Goal: Task Accomplishment & Management: Manage account settings

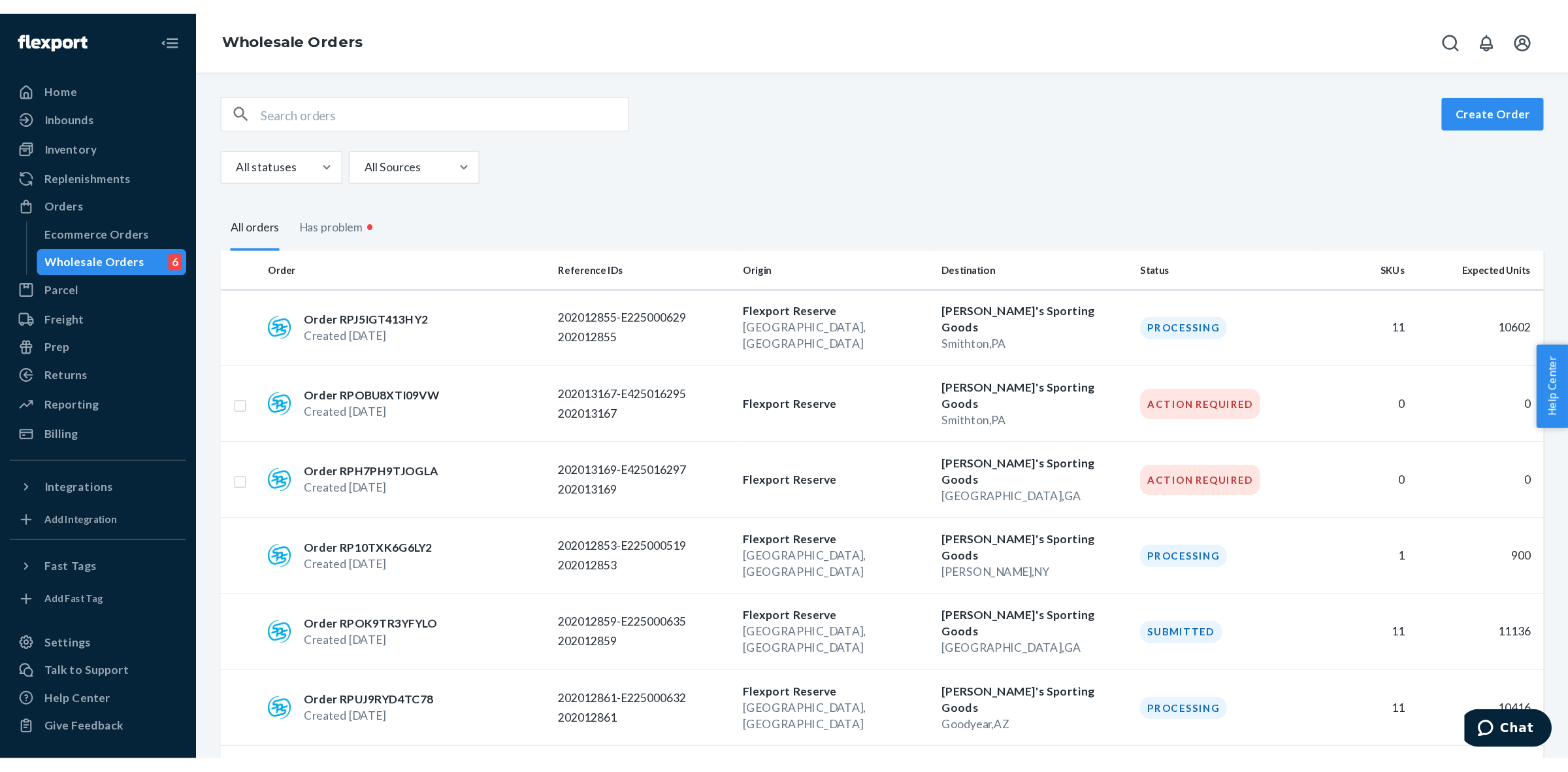
scroll to position [245, 0]
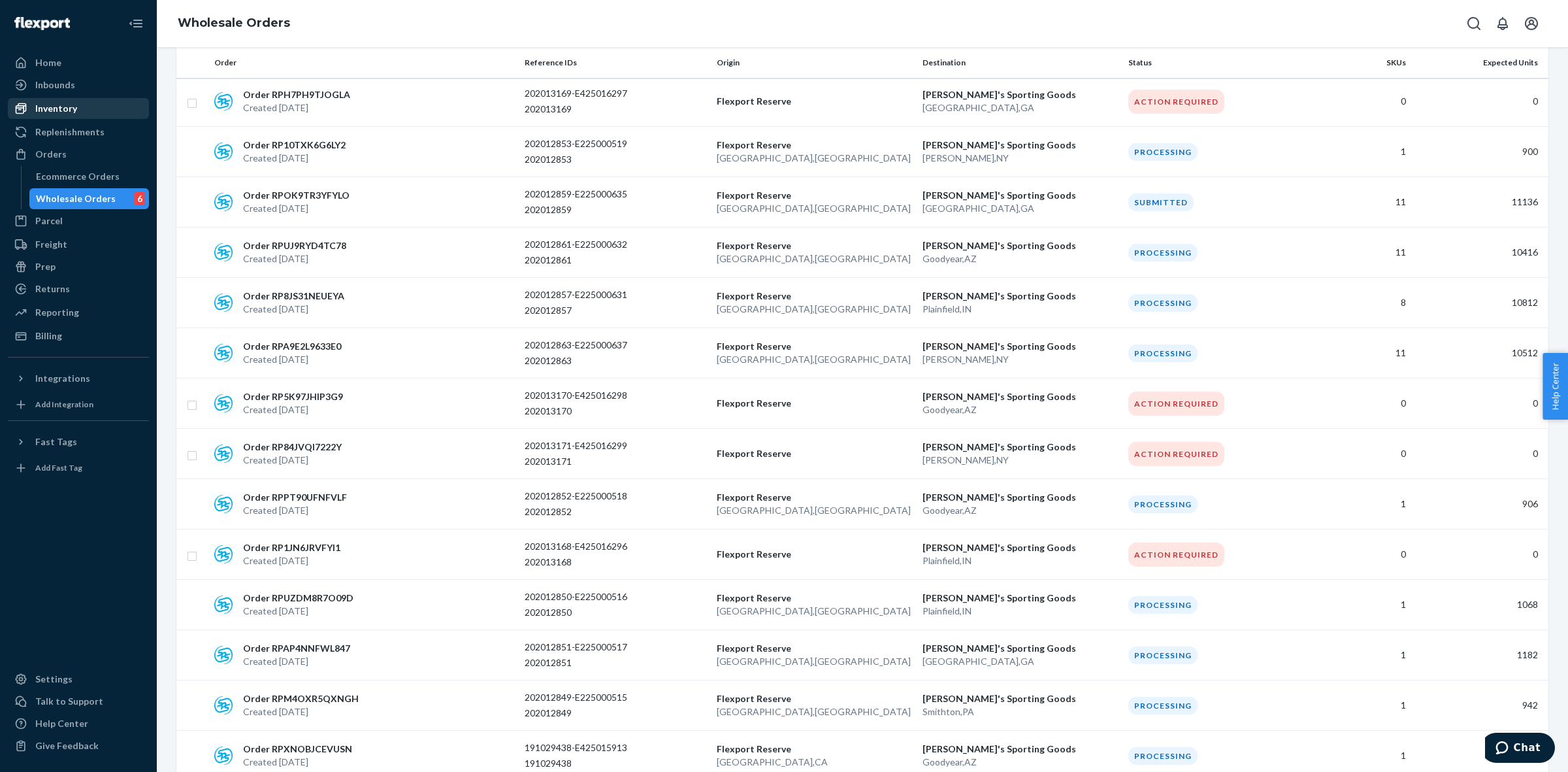
click at [77, 112] on div "Inventory" at bounding box center [78, 108] width 138 height 19
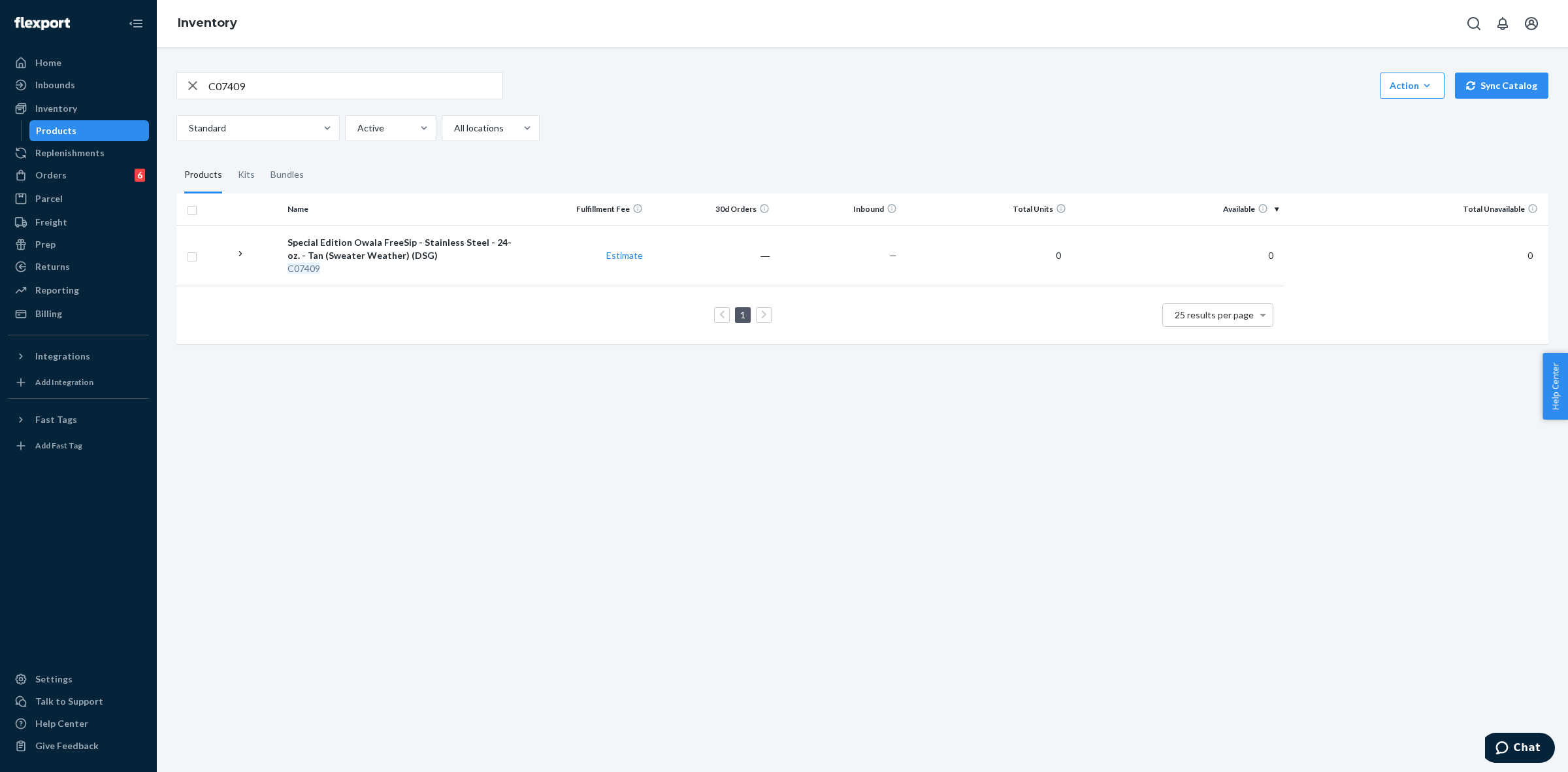
click at [293, 95] on input "C07409" at bounding box center [355, 86] width 294 height 26
click at [293, 96] on input "C07409" at bounding box center [355, 86] width 294 height 26
paste input "88"
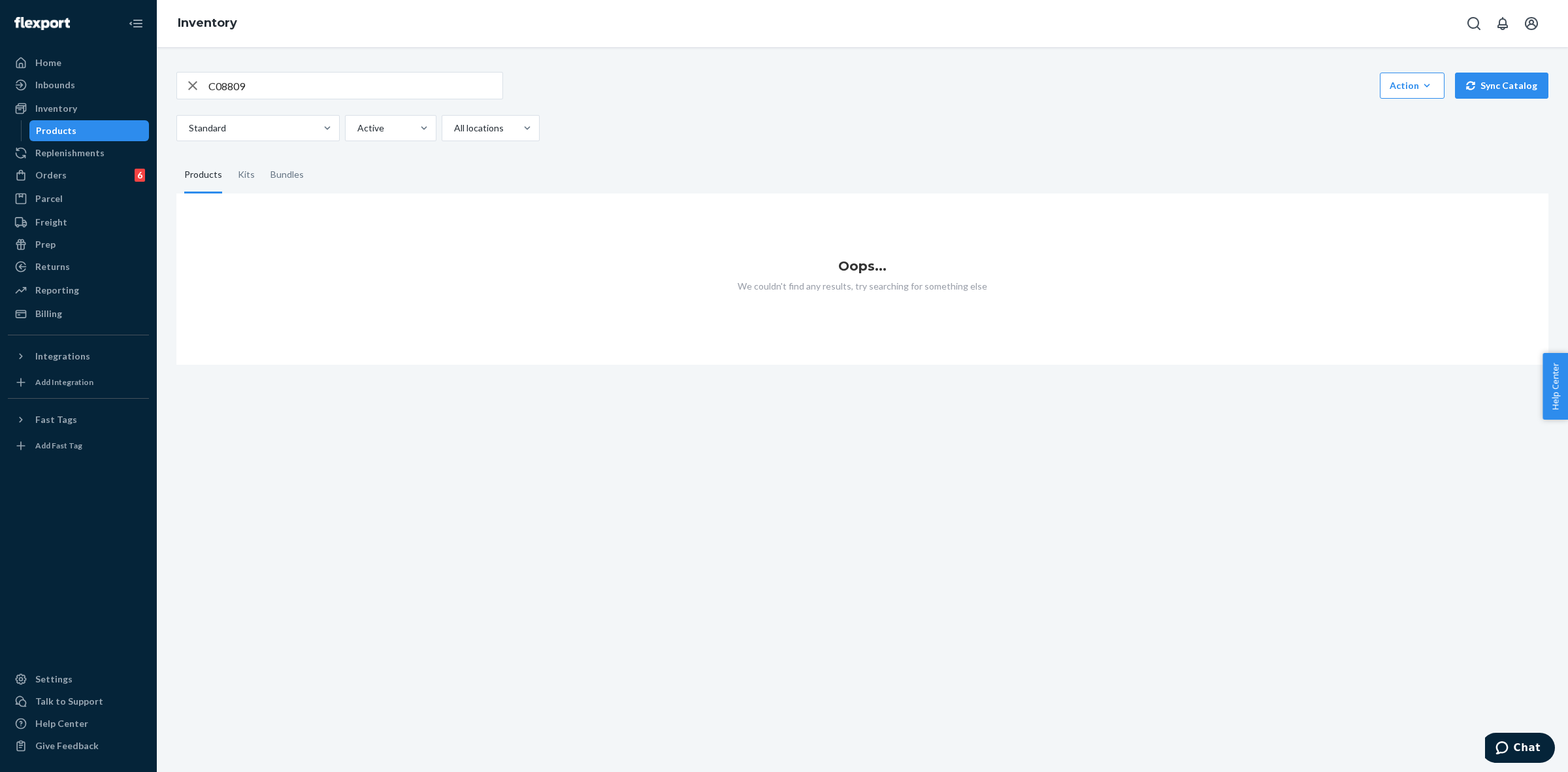
click at [242, 99] on div "C08809" at bounding box center [339, 86] width 327 height 27
click at [243, 91] on input "C08809" at bounding box center [355, 86] width 294 height 26
paste input "13"
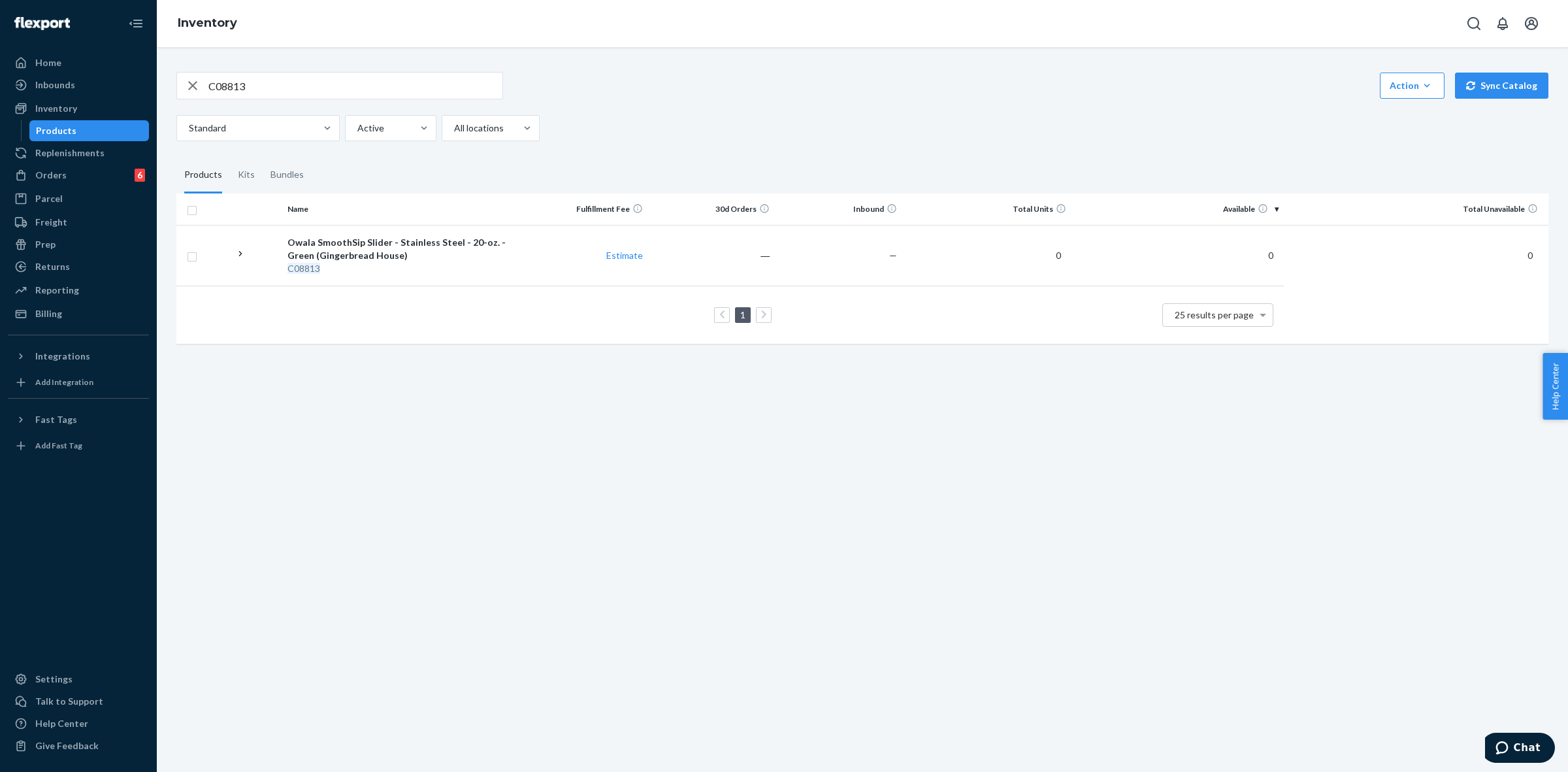
click at [291, 97] on input "C08813" at bounding box center [355, 86] width 294 height 26
paste input "0"
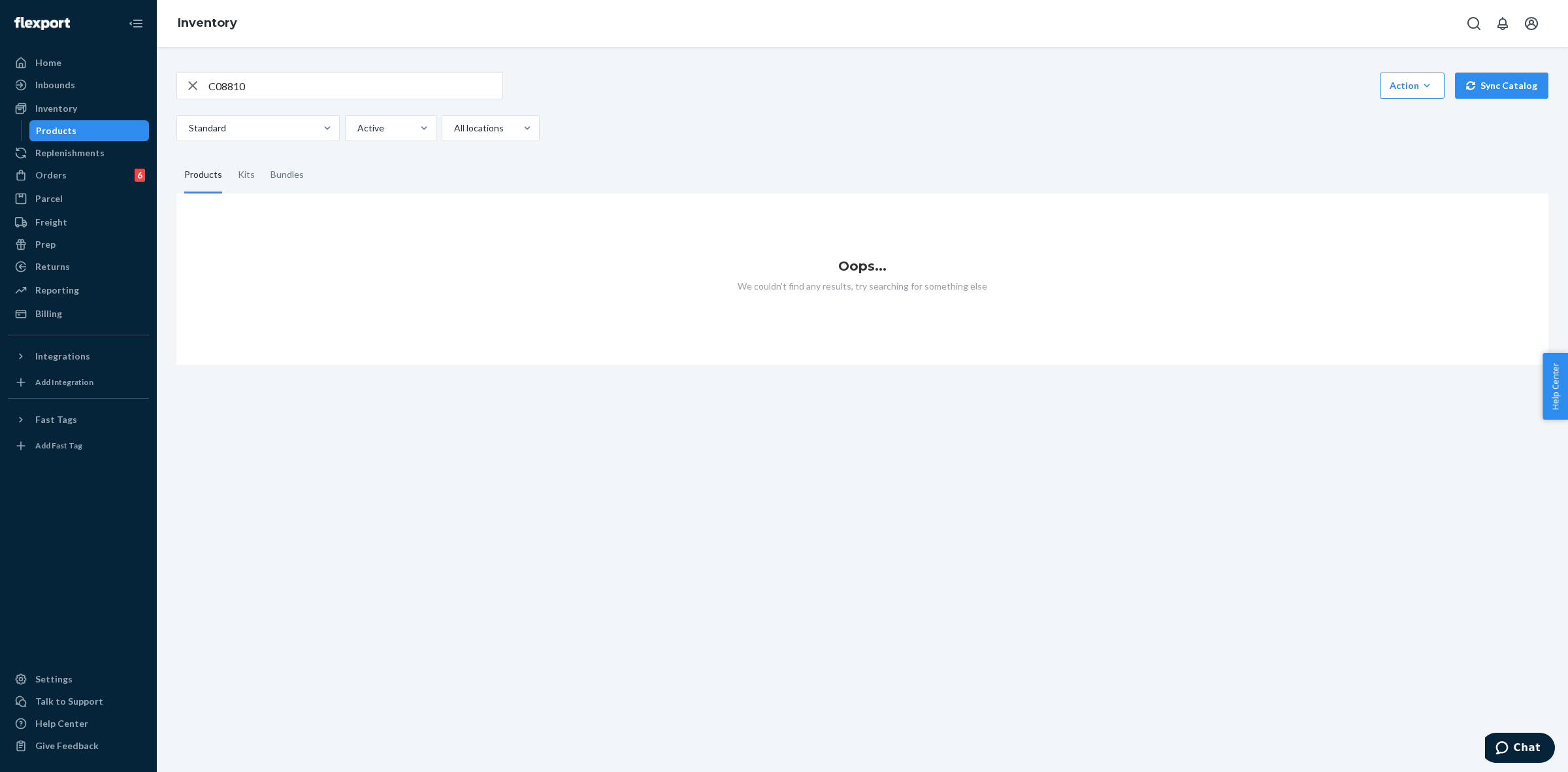
click at [342, 77] on input "C08810" at bounding box center [355, 86] width 294 height 26
paste input "2"
click at [371, 87] on input "C08812" at bounding box center [355, 86] width 294 height 26
click at [372, 91] on input "C08812" at bounding box center [355, 86] width 294 height 26
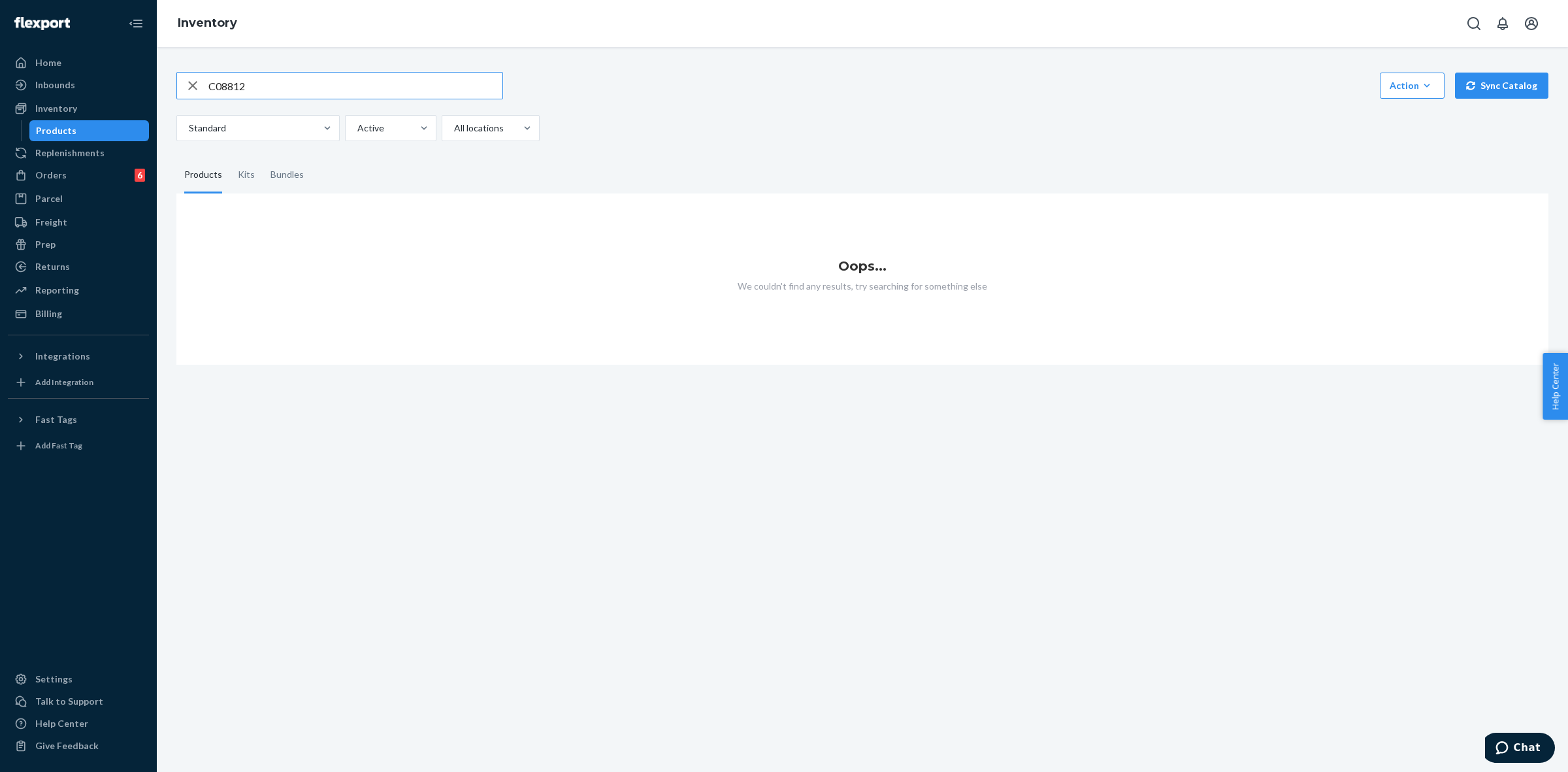
paste input "1"
click at [380, 270] on h1 "Oops..." at bounding box center [862, 266] width 1372 height 14
click at [291, 77] on input "C08811" at bounding box center [355, 86] width 294 height 26
click at [289, 74] on input "C08811" at bounding box center [355, 86] width 294 height 26
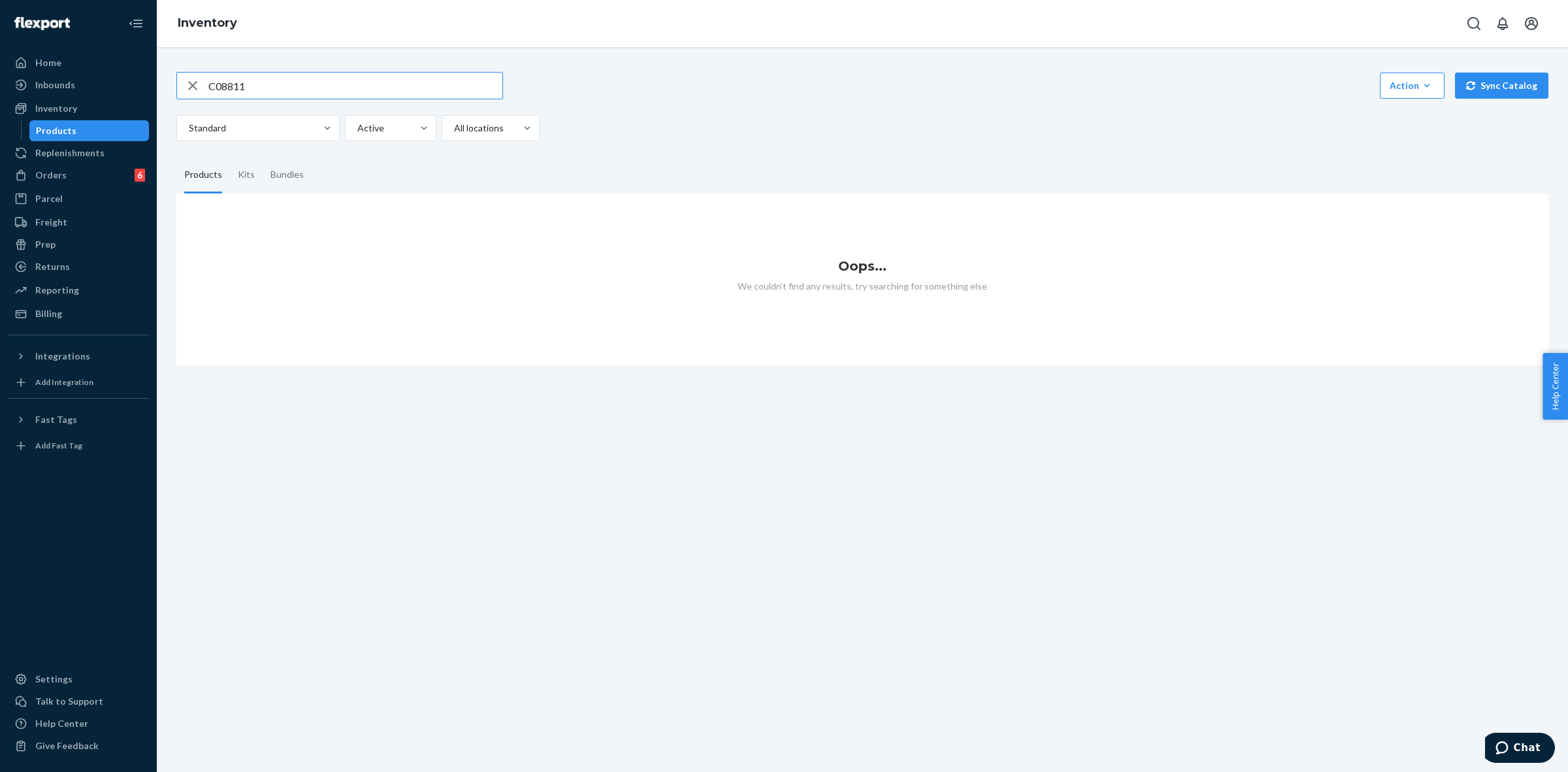
paste input "3"
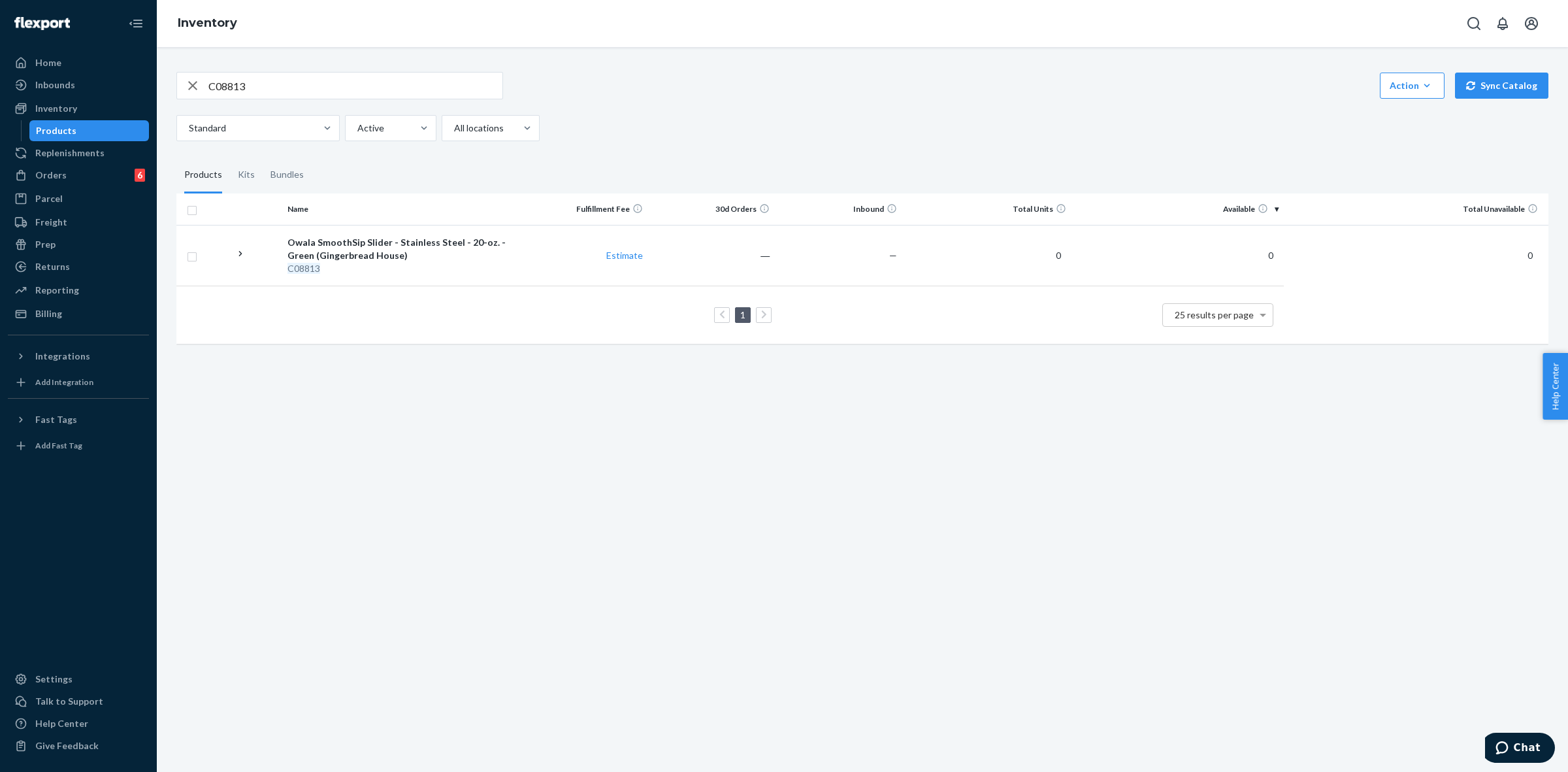
click at [302, 82] on input "C08813" at bounding box center [355, 86] width 294 height 26
click at [305, 80] on input "C08813" at bounding box center [355, 86] width 294 height 26
click at [302, 76] on input "C08813" at bounding box center [355, 86] width 294 height 26
paste input "09"
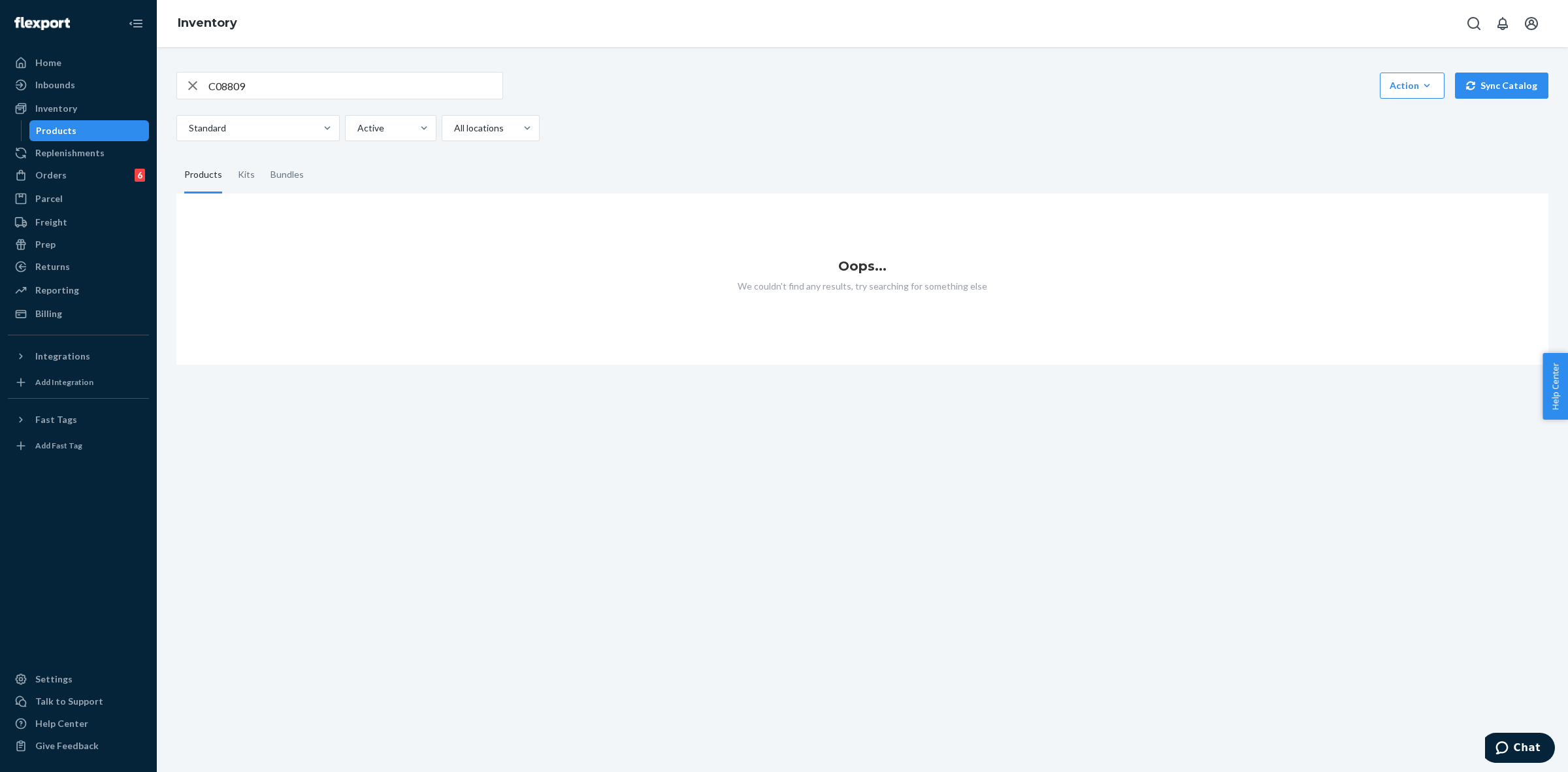
click at [406, 79] on input "C08809" at bounding box center [355, 86] width 294 height 26
click at [405, 79] on input "C08809" at bounding box center [355, 86] width 294 height 26
paste input "11"
click at [244, 91] on input "C08811" at bounding box center [355, 86] width 294 height 26
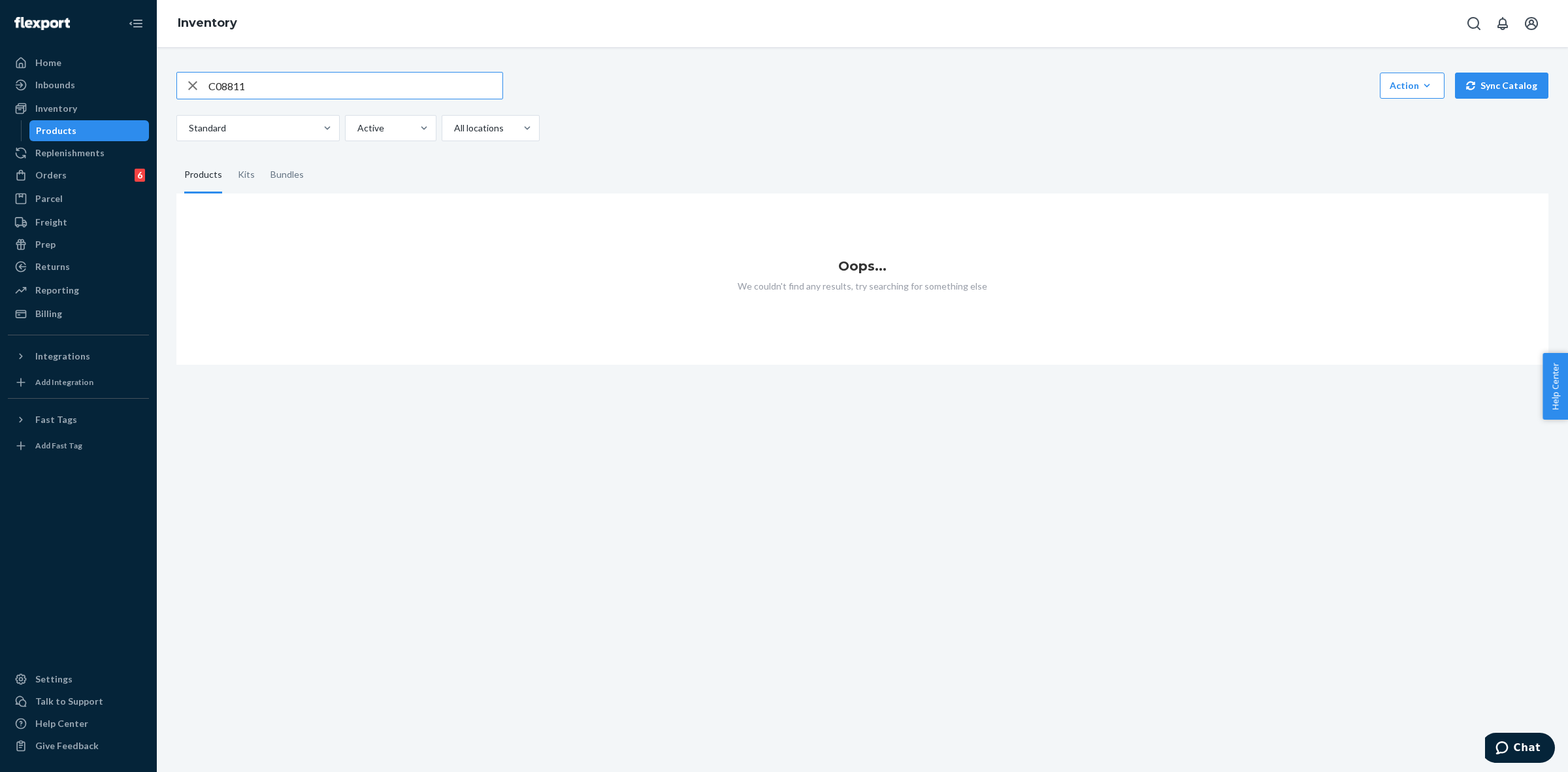
paste input "0"
click at [432, 79] on input "C08810" at bounding box center [355, 86] width 294 height 26
paste input "2"
click at [431, 82] on input "C08812" at bounding box center [355, 86] width 294 height 26
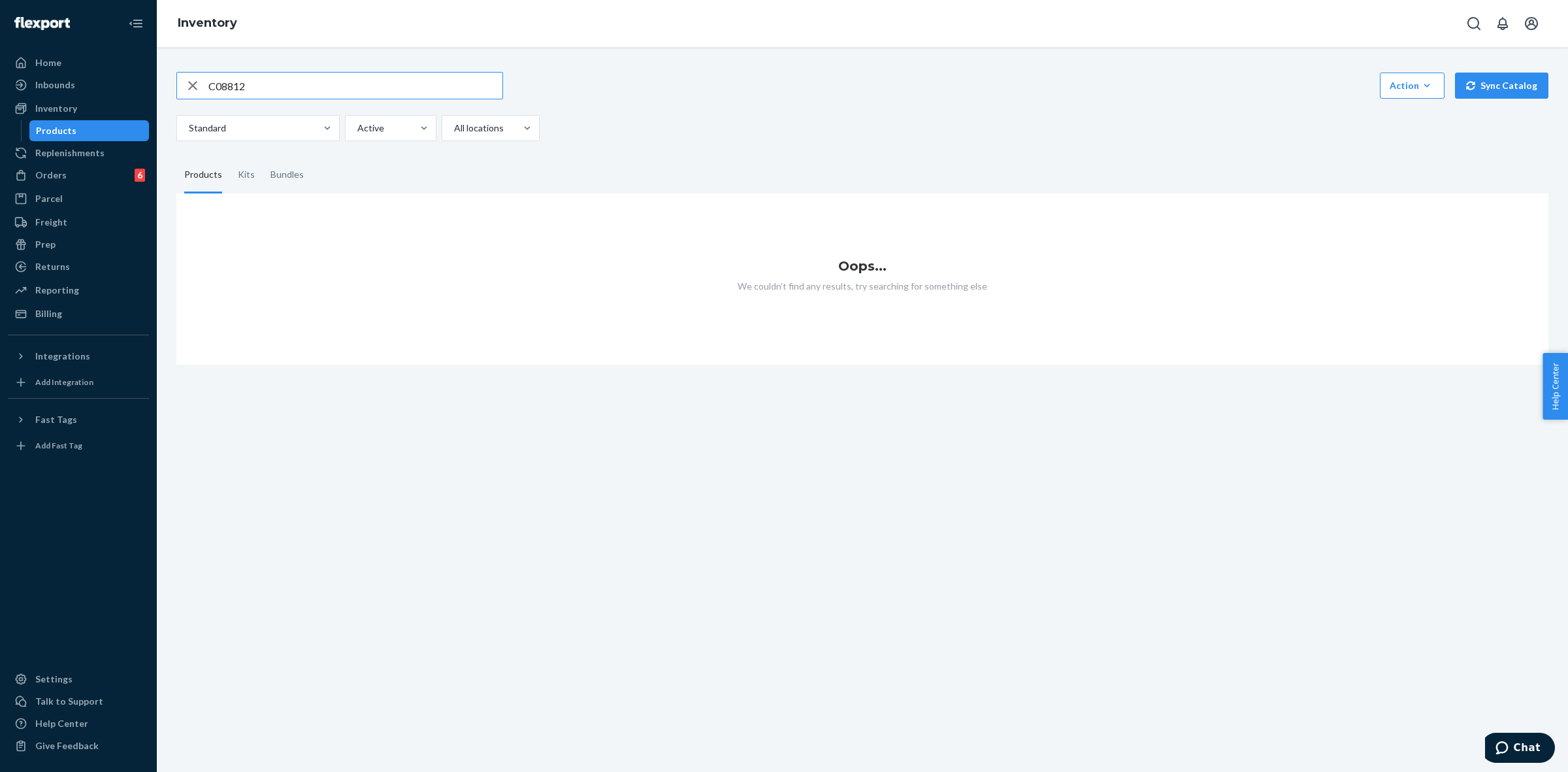
click at [425, 82] on input "C08812" at bounding box center [355, 86] width 294 height 26
paste input "C08813"
click at [423, 79] on input "C08812C08813" at bounding box center [355, 86] width 294 height 26
paste input "text"
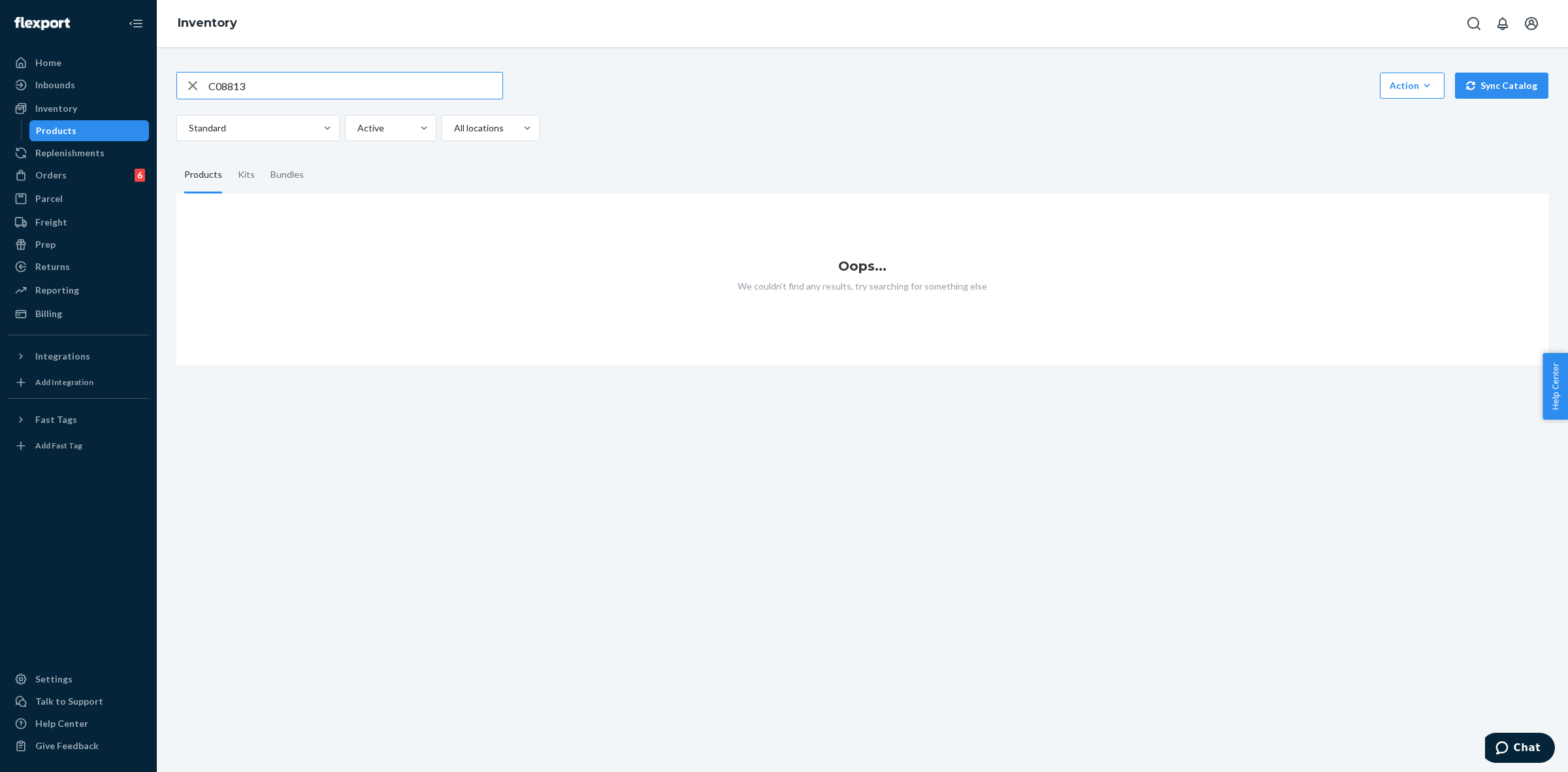
type input "C08813"
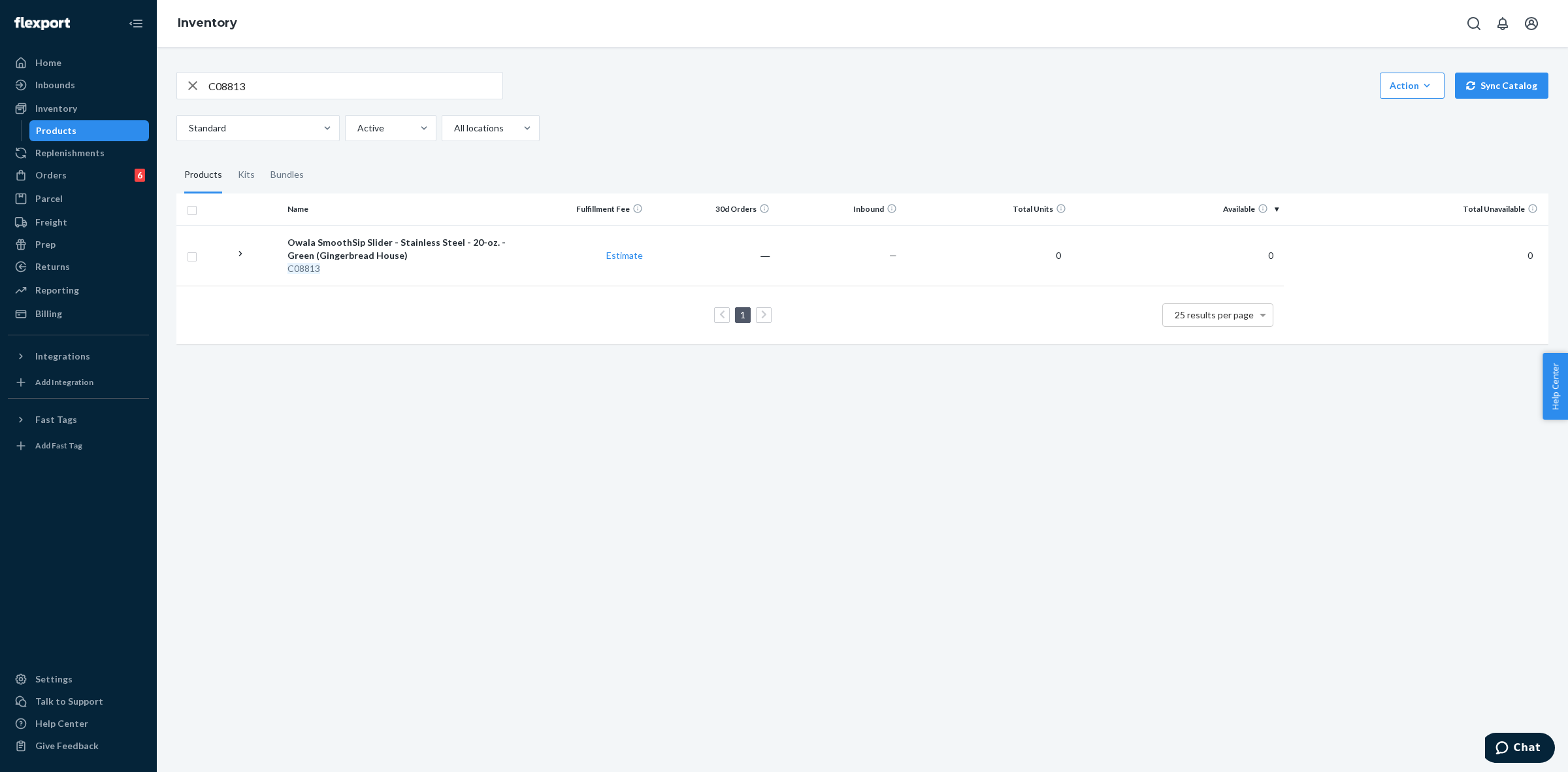
click at [439, 224] on th "Name" at bounding box center [402, 209] width 238 height 32
click at [430, 244] on div "Owala SmoothSip Slider - Stainless Steel - 20-oz. - Green (Gingerbread House)" at bounding box center [401, 249] width 228 height 26
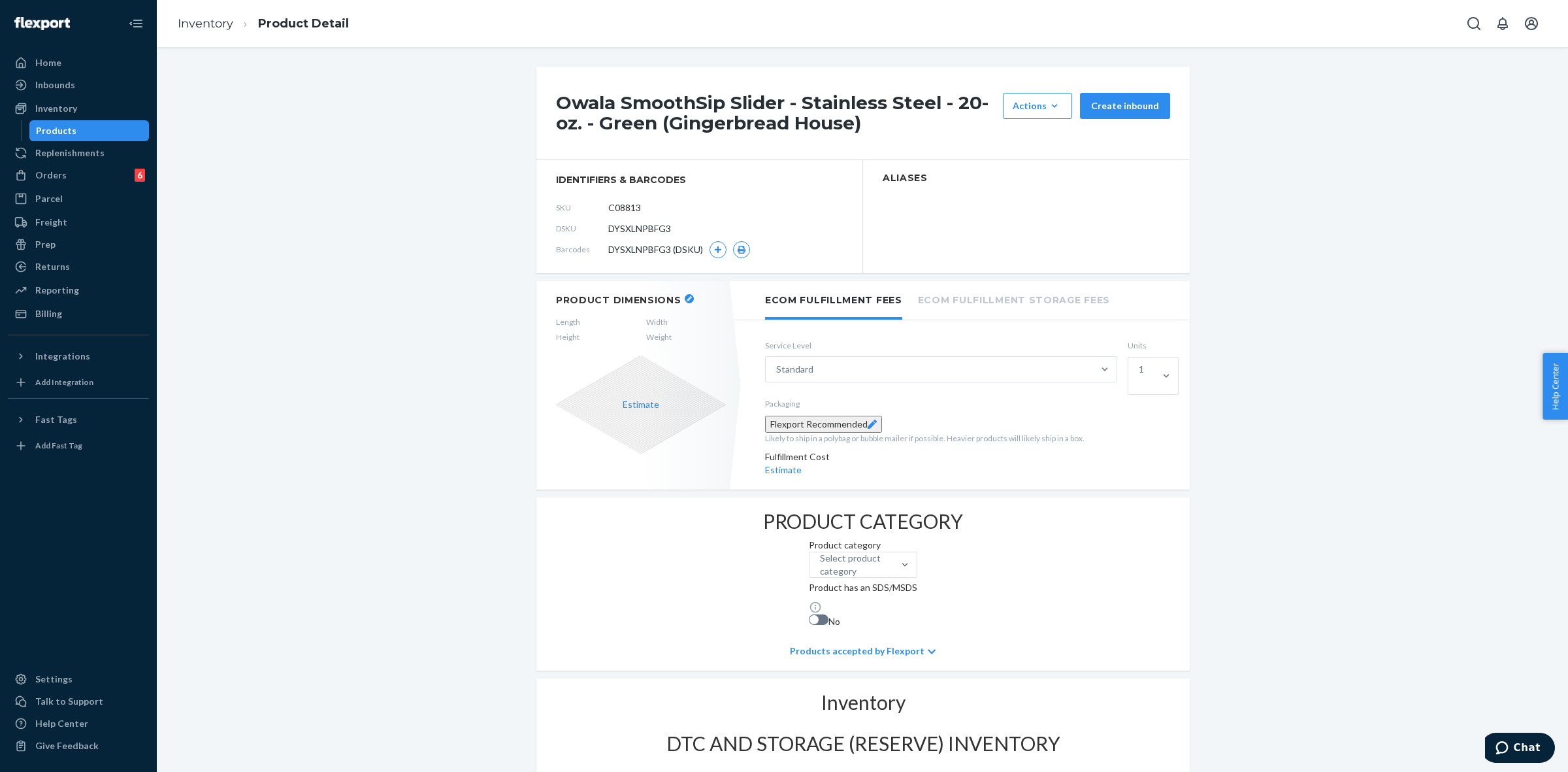
scroll to position [583, 0]
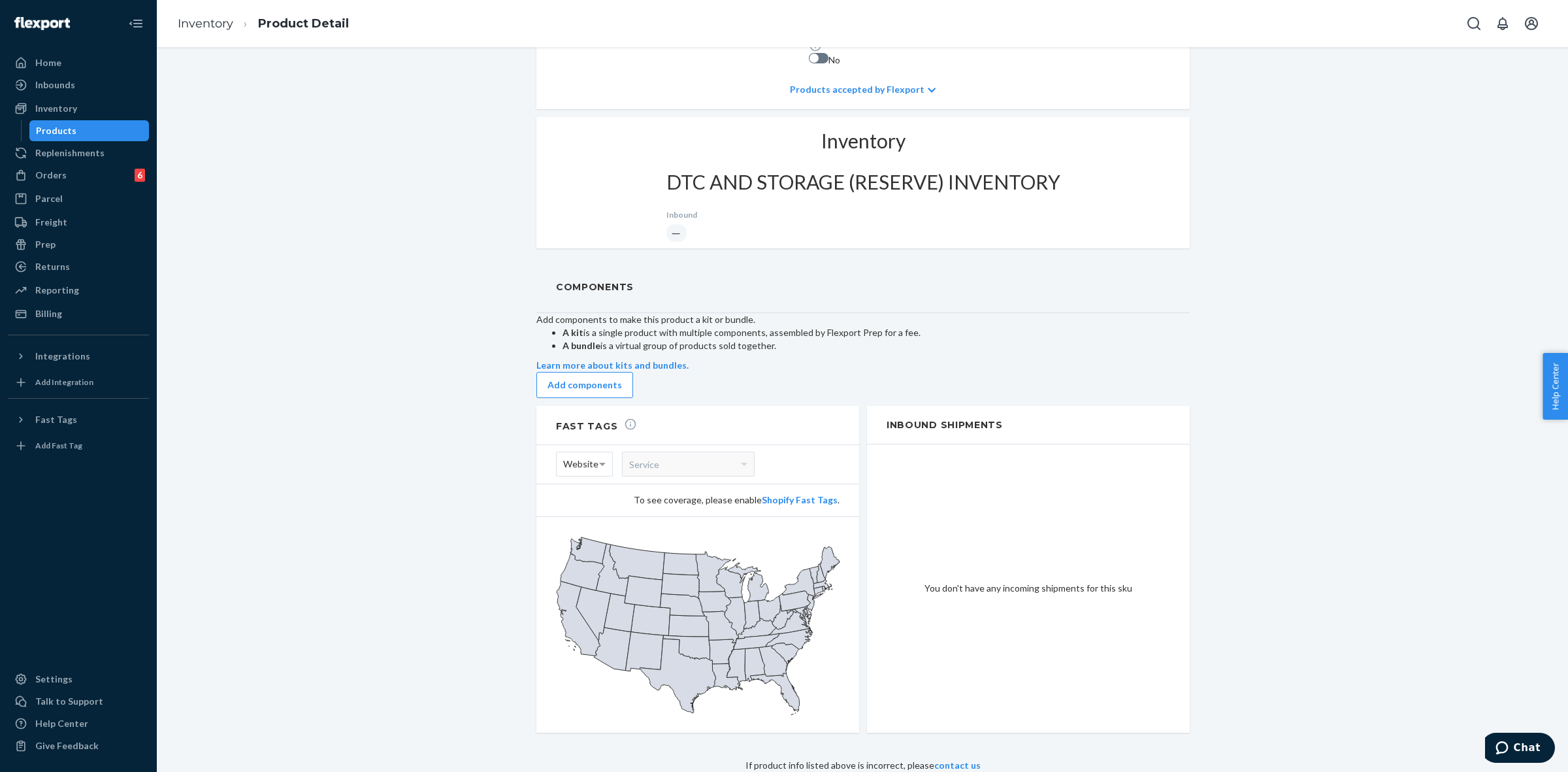
click at [728, 313] on div "Add components to make this product a kit or bundle. A kit is a single product …" at bounding box center [863, 356] width 653 height 85
drag, startPoint x: 86, startPoint y: 119, endPoint x: 82, endPoint y: 130, distance: 11.7
click at [86, 119] on link "Inventory" at bounding box center [78, 108] width 141 height 21
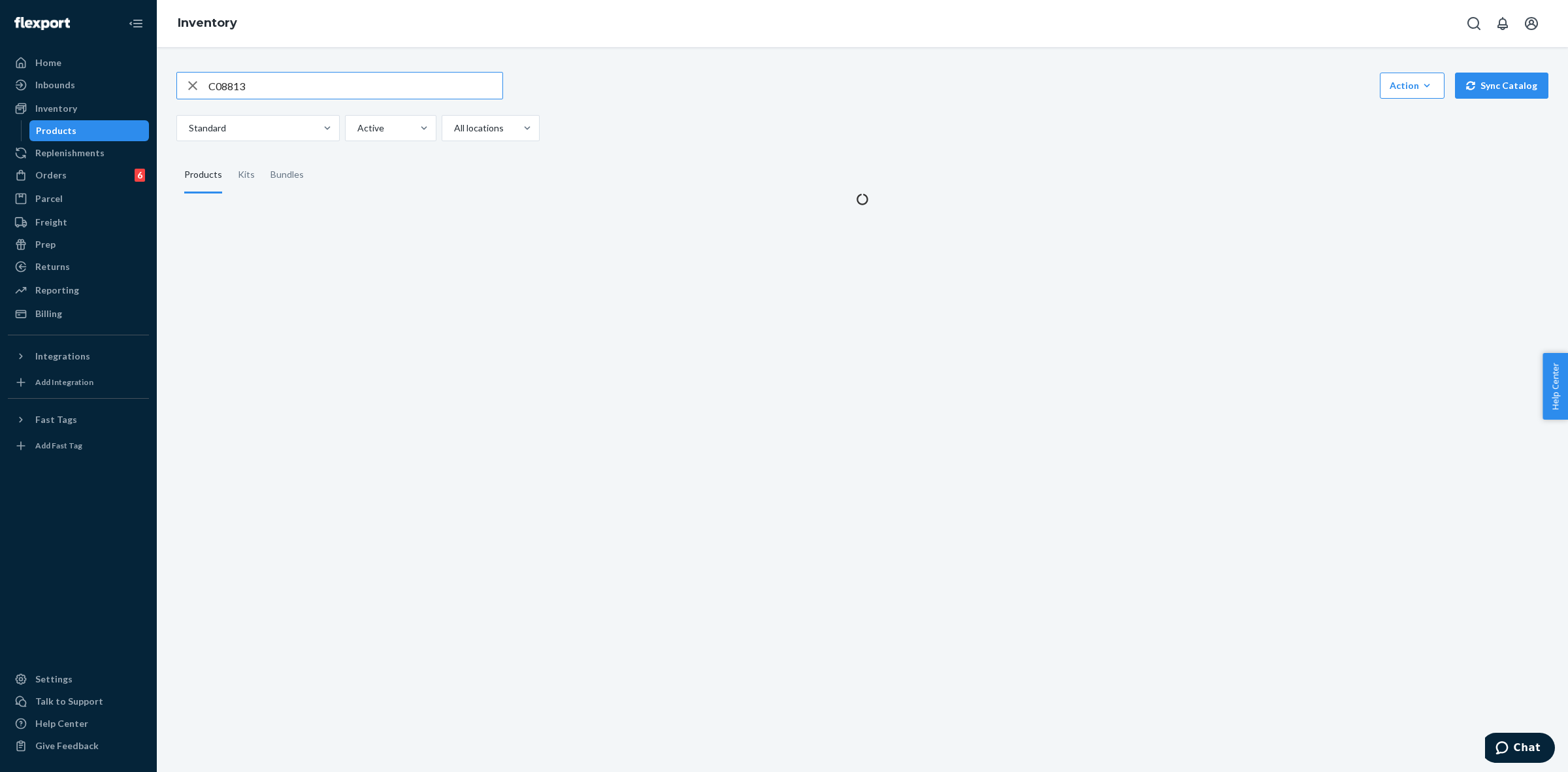
click at [82, 132] on div "Products" at bounding box center [90, 130] width 118 height 19
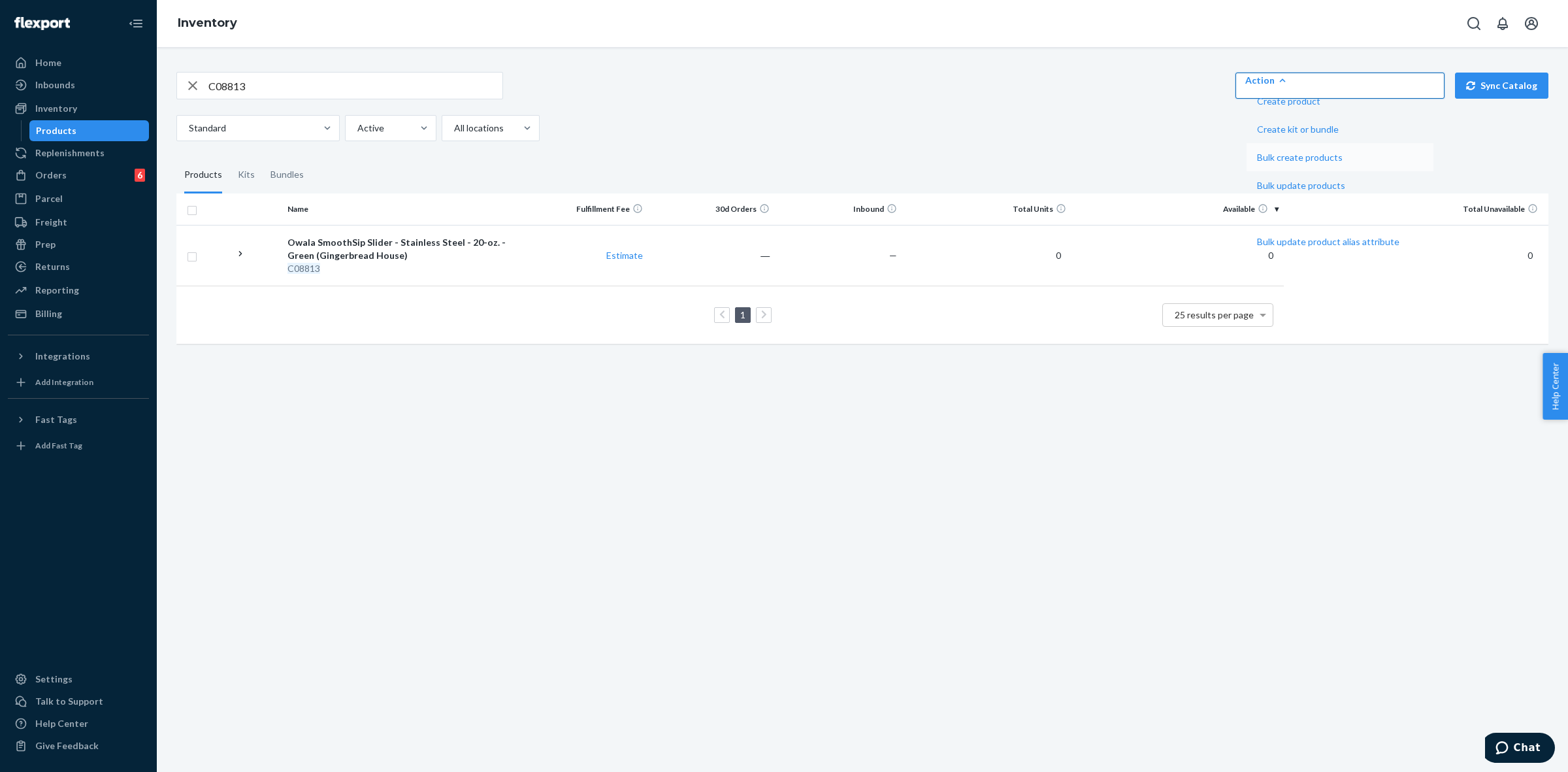
click at [1254, 162] on span "Bulk create products" at bounding box center [1328, 157] width 143 height 9
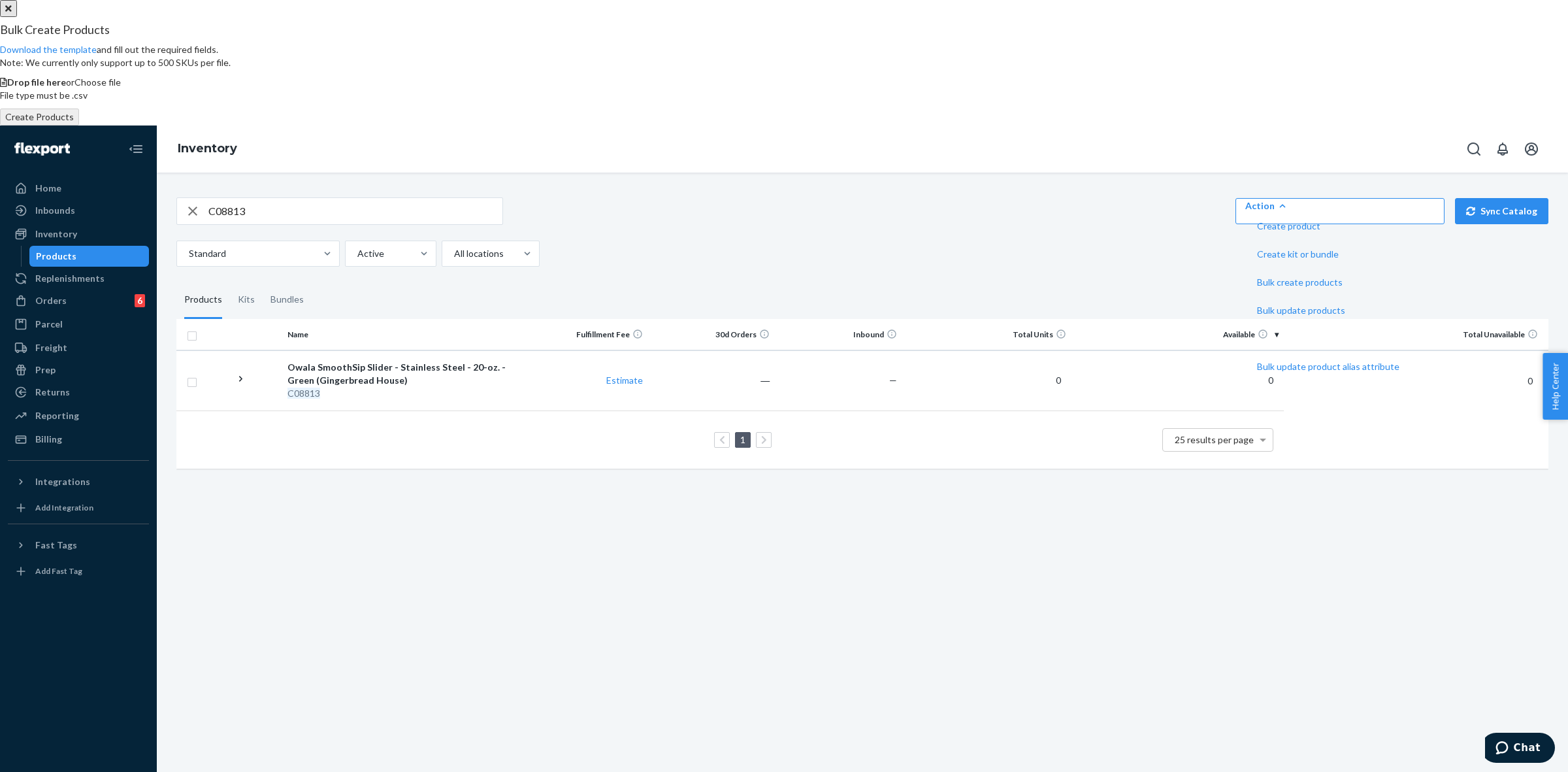
click at [121, 88] on span "Choose file" at bounding box center [98, 82] width 47 height 11
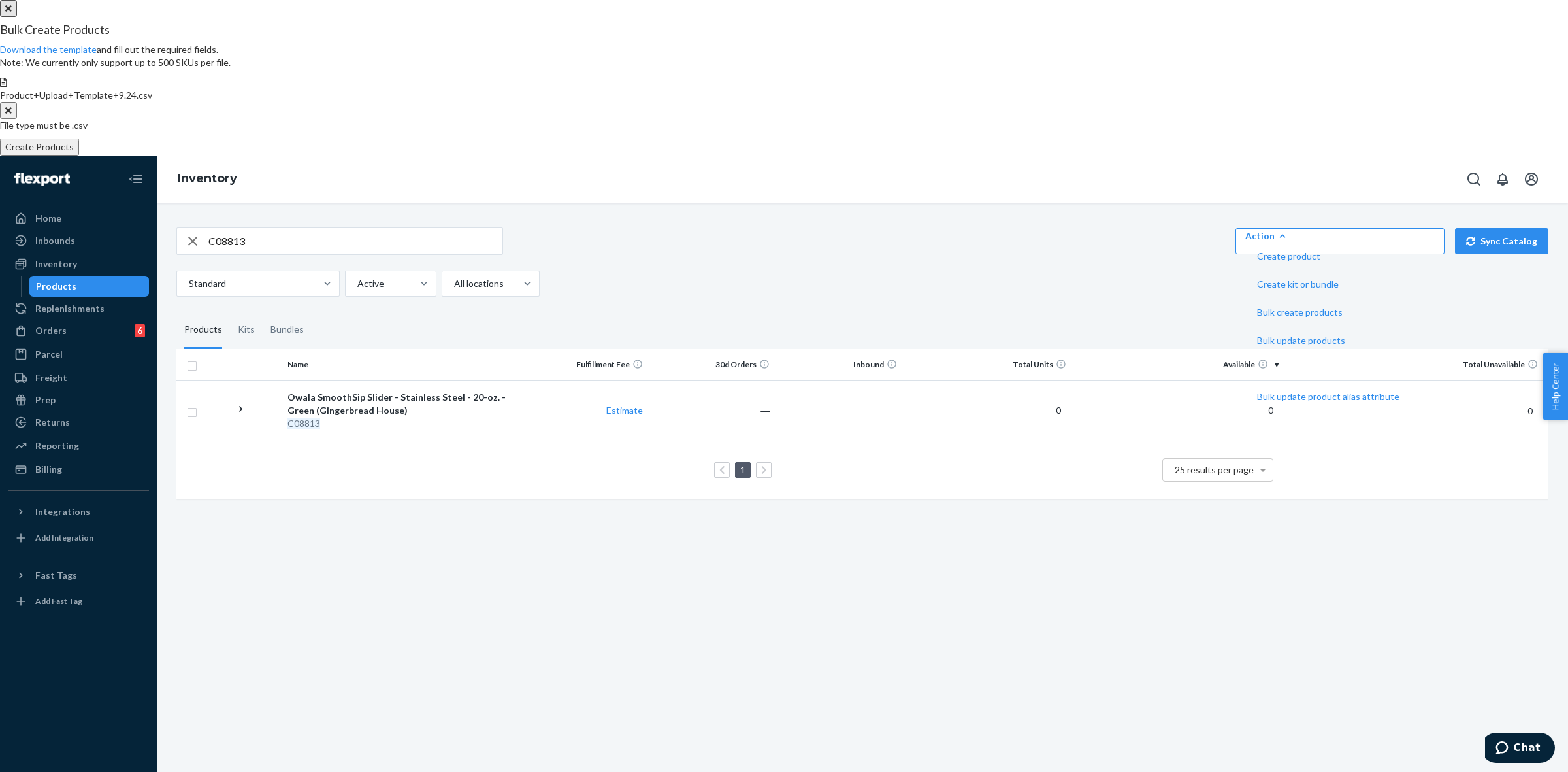
click at [79, 156] on button "Create Products" at bounding box center [39, 147] width 79 height 17
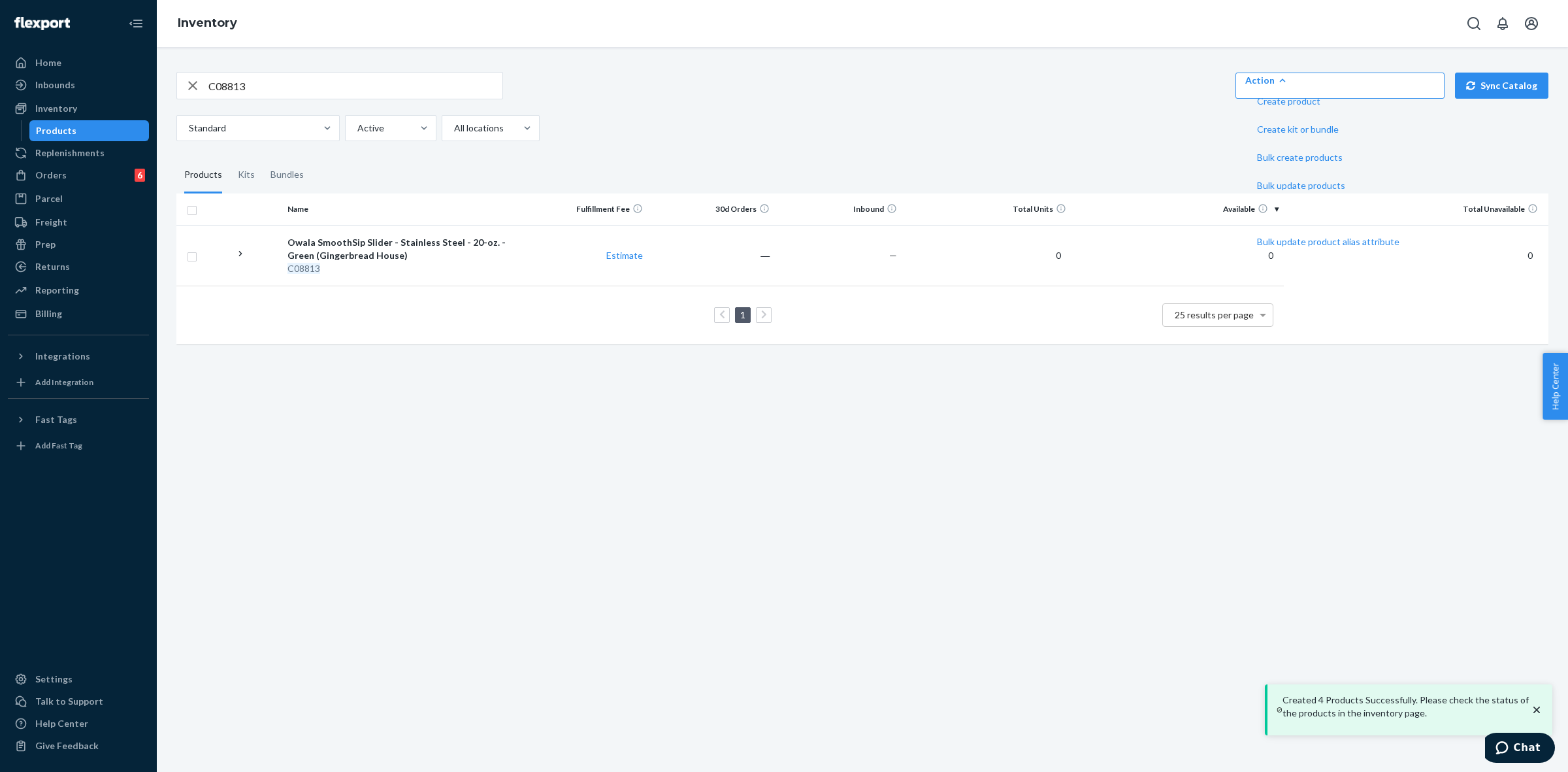
click at [837, 384] on div "C08813 Action Create product Create kit or bundle Bulk create products Bulk upd…" at bounding box center [862, 409] width 1411 height 725
click at [186, 84] on icon "button" at bounding box center [193, 86] width 16 height 26
click at [361, 83] on input "text" at bounding box center [355, 86] width 294 height 26
type input "C08809"
click at [1057, 73] on div "C08809 Action Create product Create kit or bundle Bulk create products Bulk upd…" at bounding box center [862, 86] width 1372 height 27
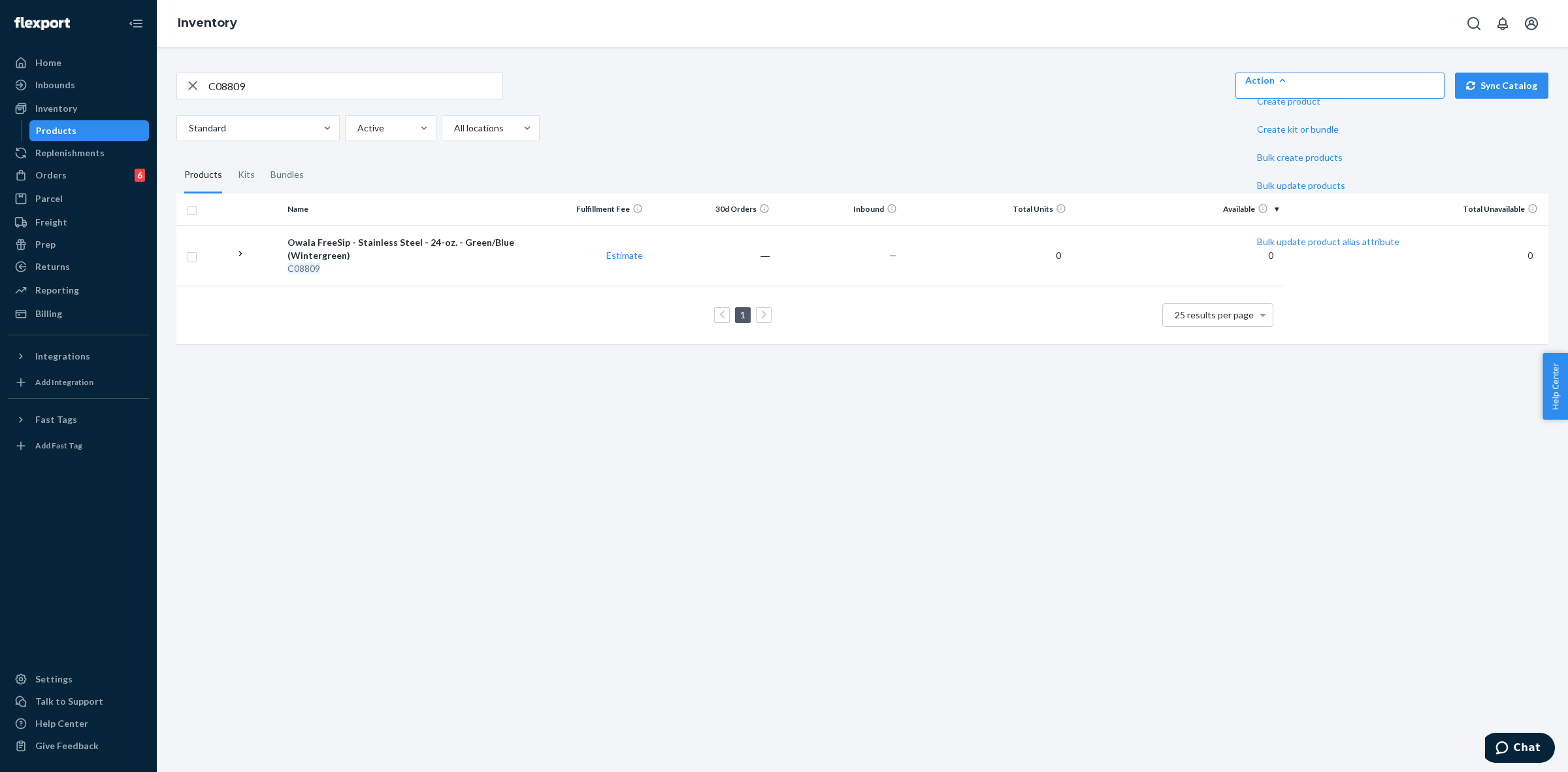
click at [1254, 87] on div "Action" at bounding box center [1340, 80] width 189 height 13
